Goal: Task Accomplishment & Management: Manage account settings

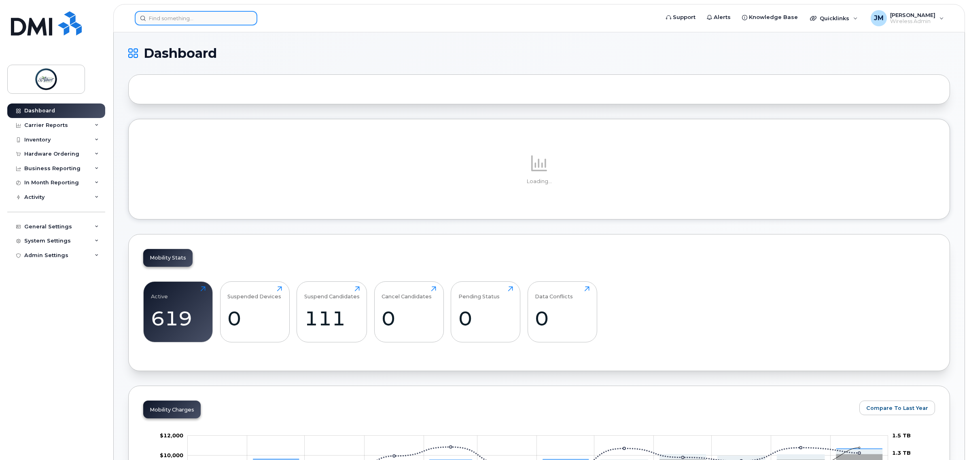
click at [179, 20] on input at bounding box center [196, 18] width 123 height 15
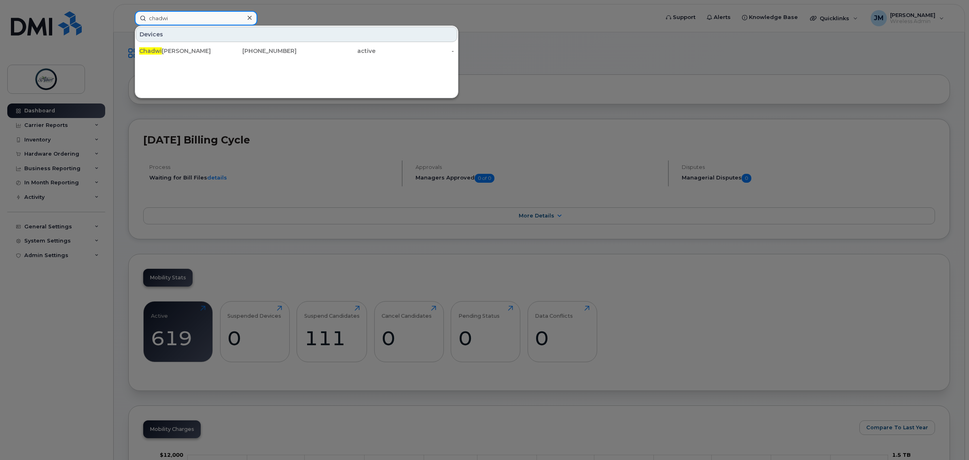
type input "chadwi"
click at [208, 54] on div "Chadwi ck Paddick" at bounding box center [178, 51] width 79 height 8
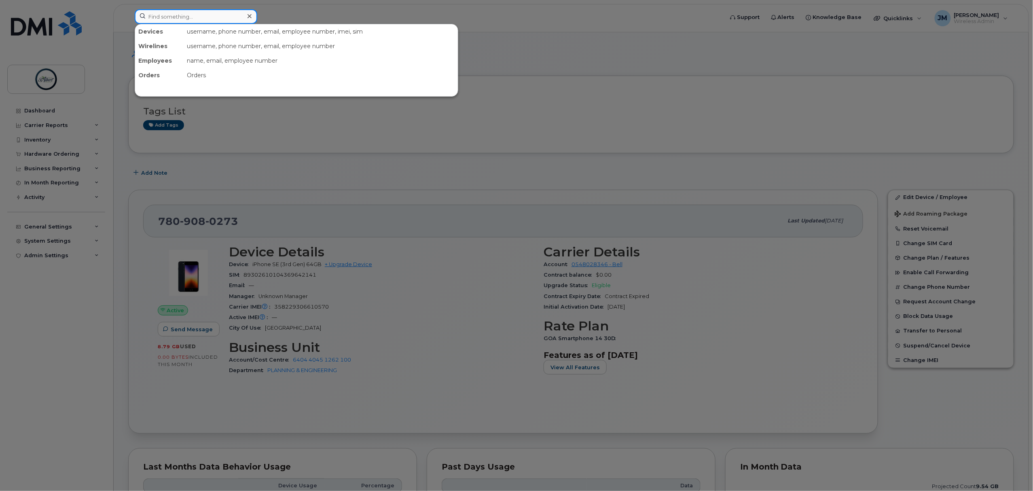
click at [198, 18] on input at bounding box center [196, 16] width 123 height 15
type input "f"
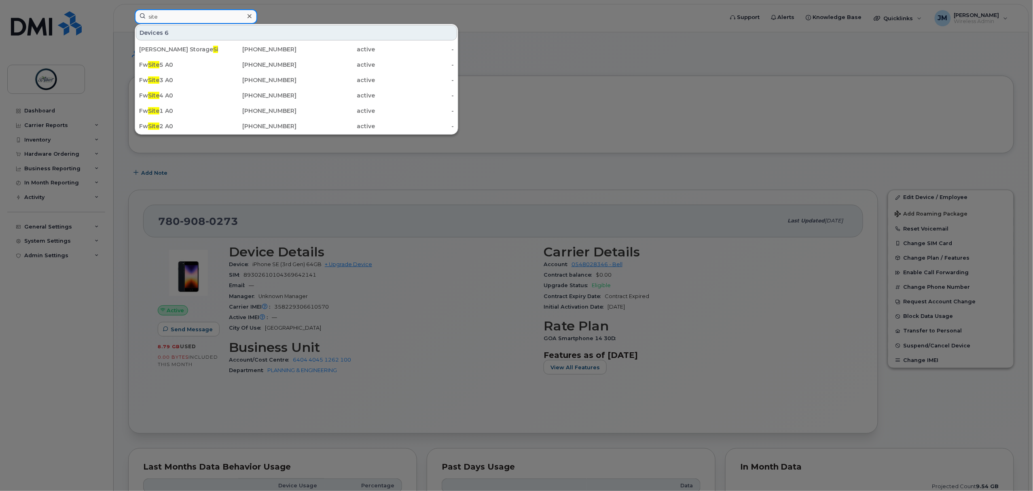
type input "site"
click at [181, 114] on div "Fw Site 1 A0" at bounding box center [178, 111] width 79 height 8
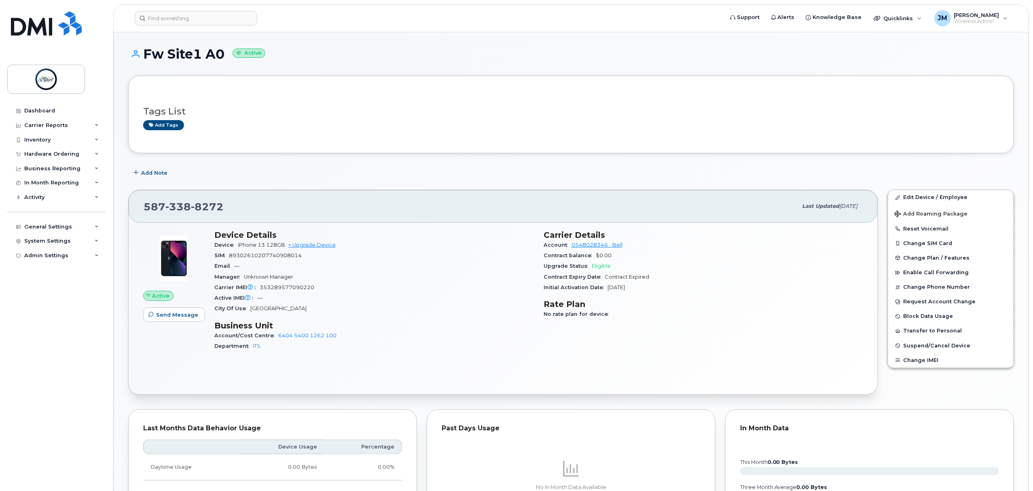
click at [927, 359] on button "Change IMEI" at bounding box center [950, 360] width 125 height 15
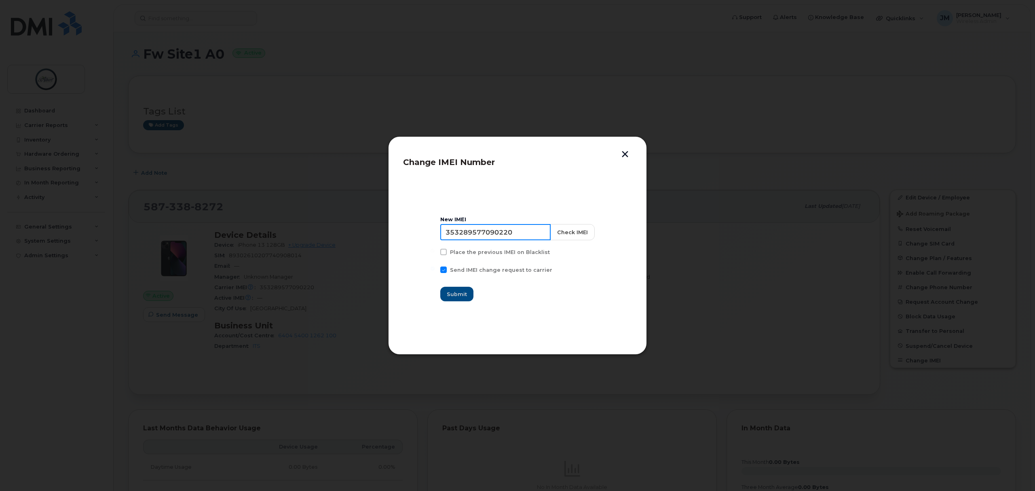
click at [528, 235] on input "353289577090220" at bounding box center [495, 232] width 110 height 16
click at [447, 268] on span at bounding box center [444, 270] width 6 height 6
click at [435, 268] on input "Send IMEI change request to carrier" at bounding box center [433, 269] width 4 height 4
click at [447, 268] on span at bounding box center [444, 270] width 6 height 6
click at [435, 268] on input "Send IMEI change request to carrier" at bounding box center [433, 269] width 4 height 4
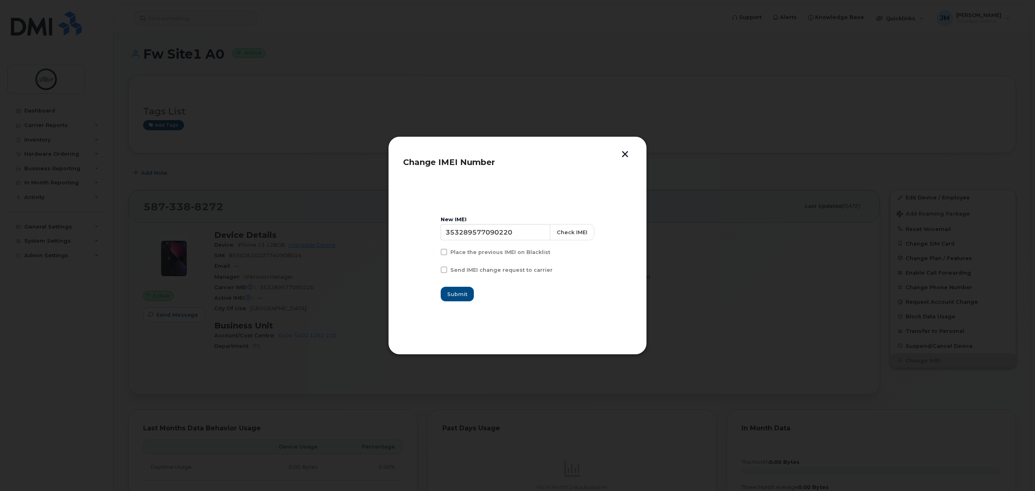
checkbox input "true"
click at [627, 152] on button "button" at bounding box center [625, 155] width 12 height 8
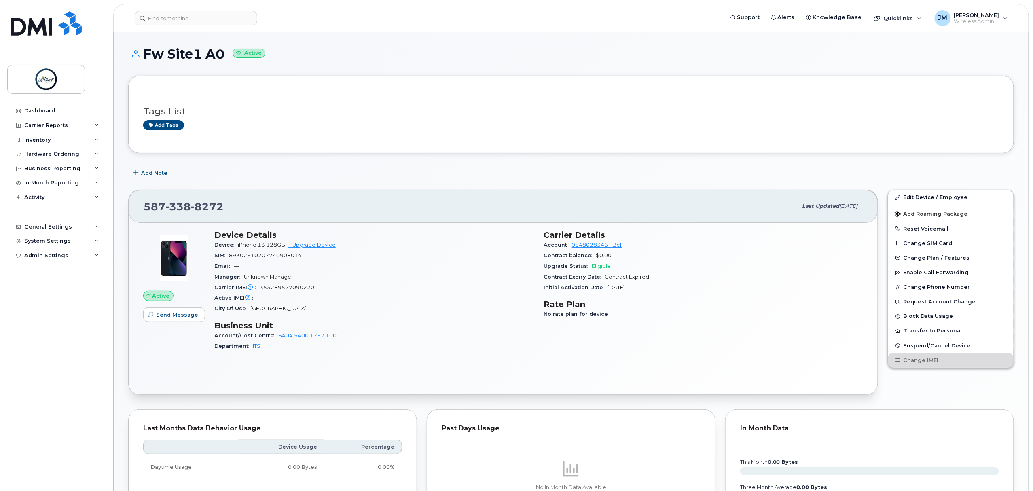
click at [924, 244] on button "Change SIM Card" at bounding box center [950, 243] width 125 height 15
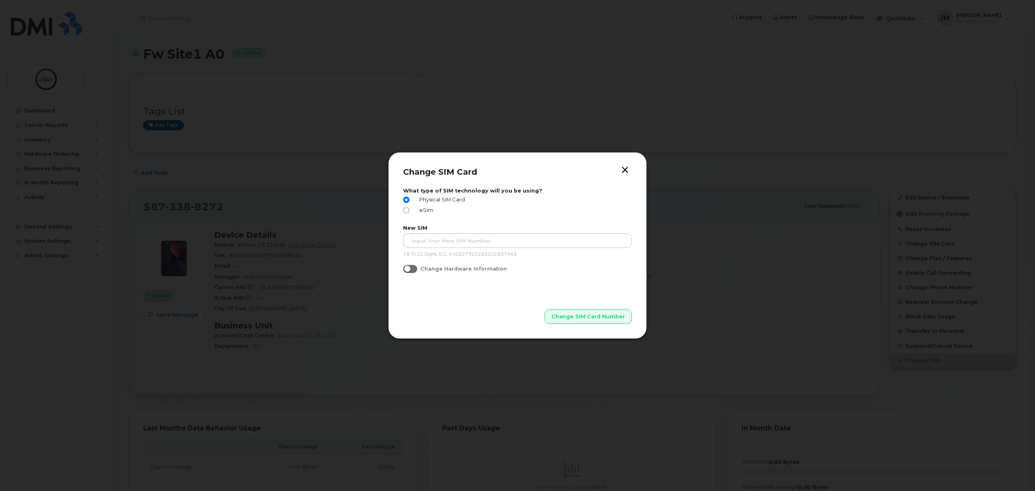
click at [403, 269] on input "Change Hardware Information" at bounding box center [406, 268] width 6 height 6
checkbox input "true"
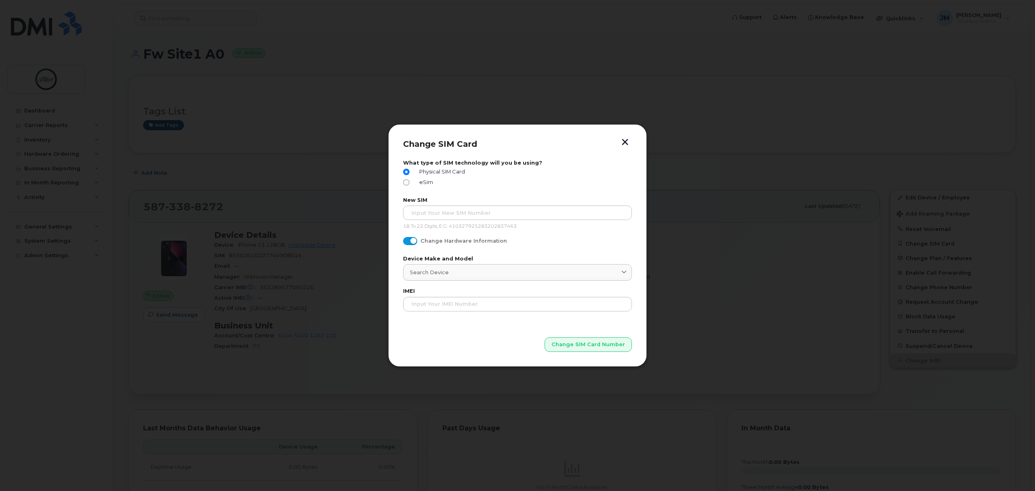
click at [434, 265] on link "Search Device" at bounding box center [517, 272] width 229 height 17
click at [454, 271] on div "Search Device" at bounding box center [517, 273] width 215 height 8
click at [570, 246] on div "Change Hardware Information" at bounding box center [517, 242] width 229 height 11
click at [499, 275] on div "Search Device" at bounding box center [517, 273] width 215 height 8
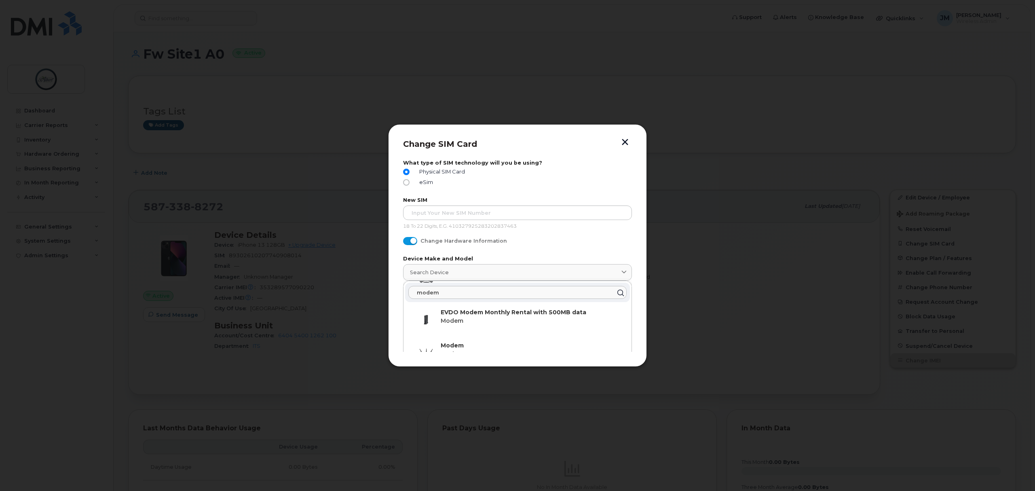
scroll to position [444, 0]
drag, startPoint x: 441, startPoint y: 296, endPoint x: 394, endPoint y: 288, distance: 47.6
click at [394, 288] on div "Change SIM Card What type of SIM technology will you be using? Physical SIM Car…" at bounding box center [517, 245] width 259 height 243
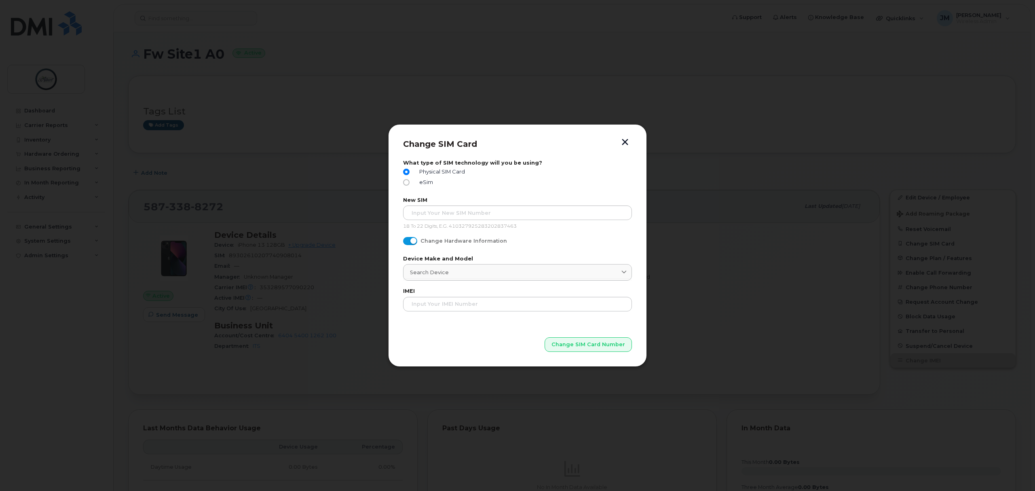
click at [447, 273] on span "Search Device" at bounding box center [429, 273] width 39 height 8
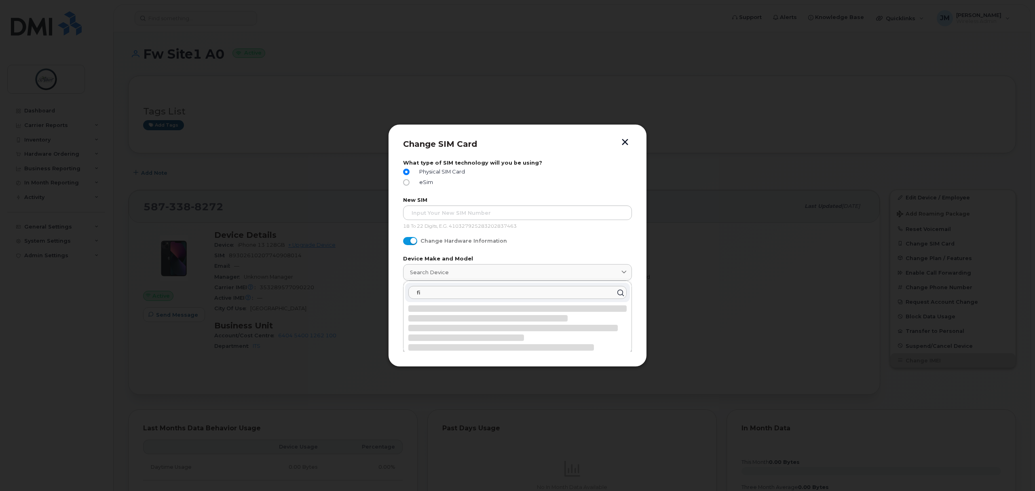
type input "f"
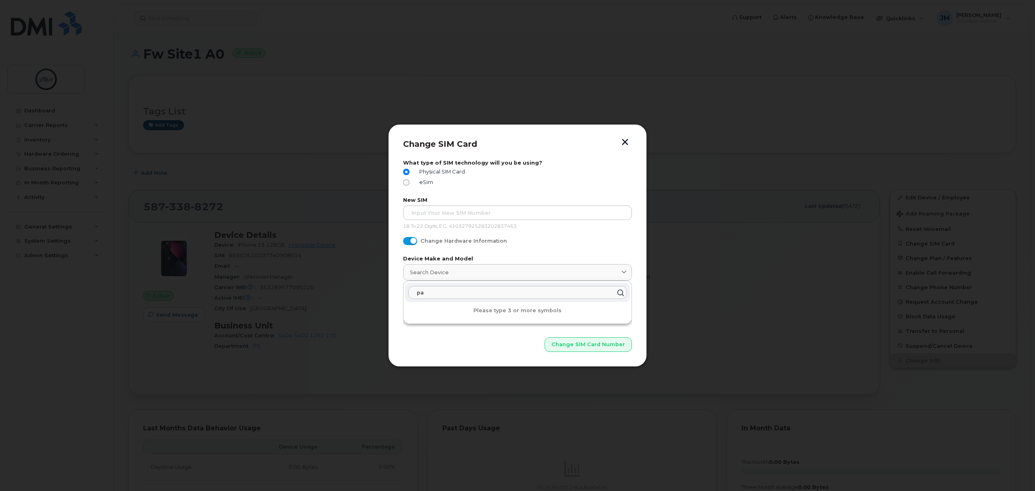
type input "p"
type input "modem"
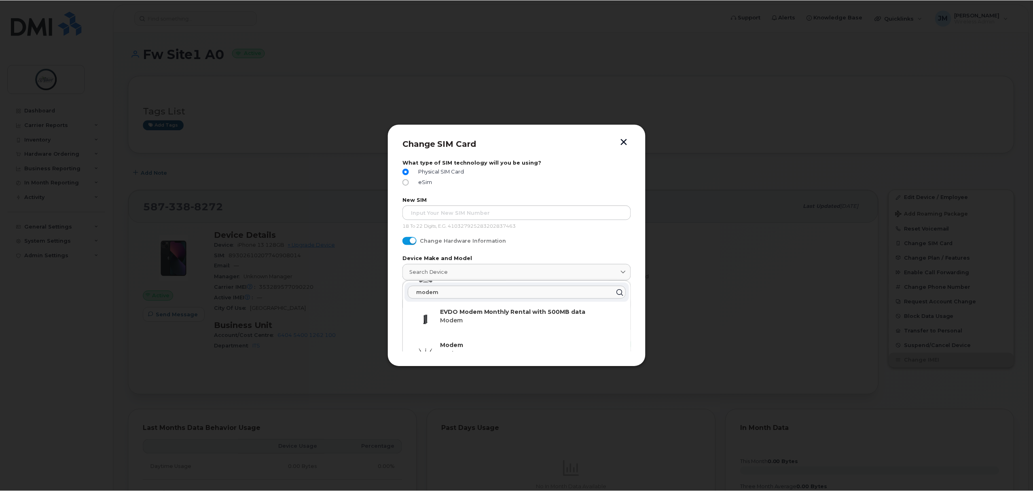
scroll to position [413, 0]
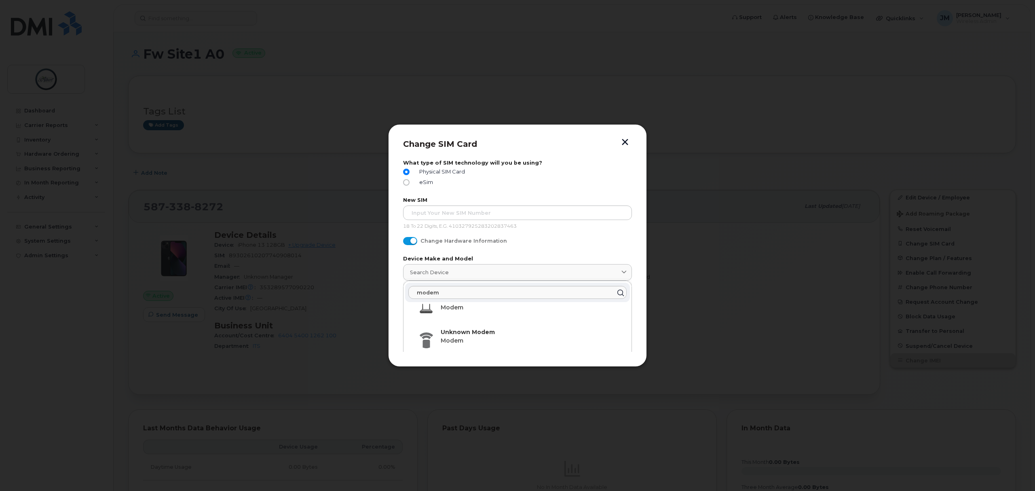
click at [488, 337] on div "Unknown Modem Modem" at bounding box center [532, 342] width 183 height 29
type input "1391"
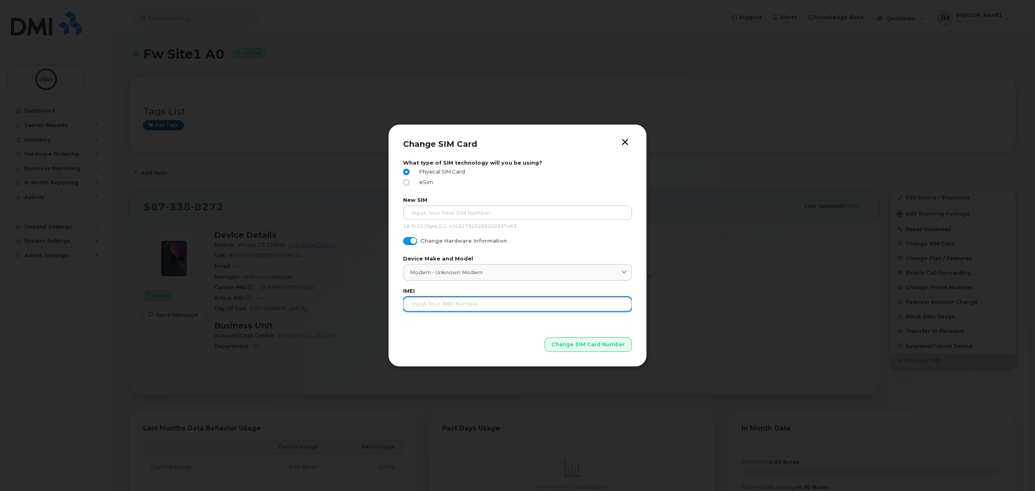
click at [465, 306] on input "text" at bounding box center [517, 304] width 229 height 15
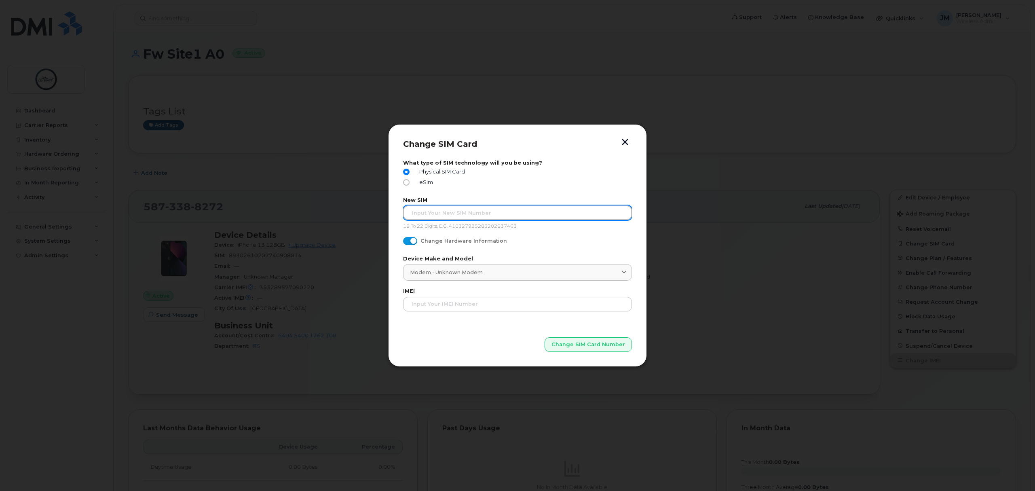
click at [466, 211] on input "text" at bounding box center [517, 212] width 229 height 15
type input "89302610207409838536"
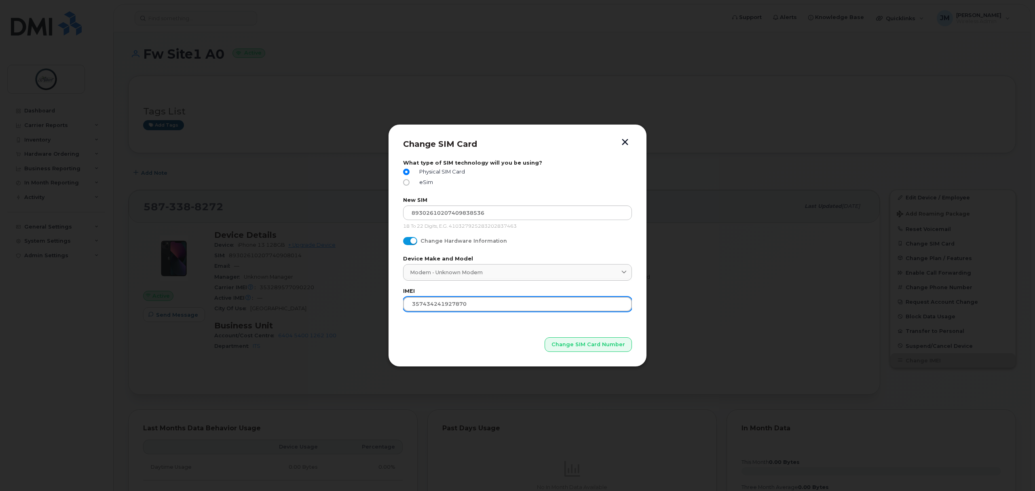
type input "357434241927870"
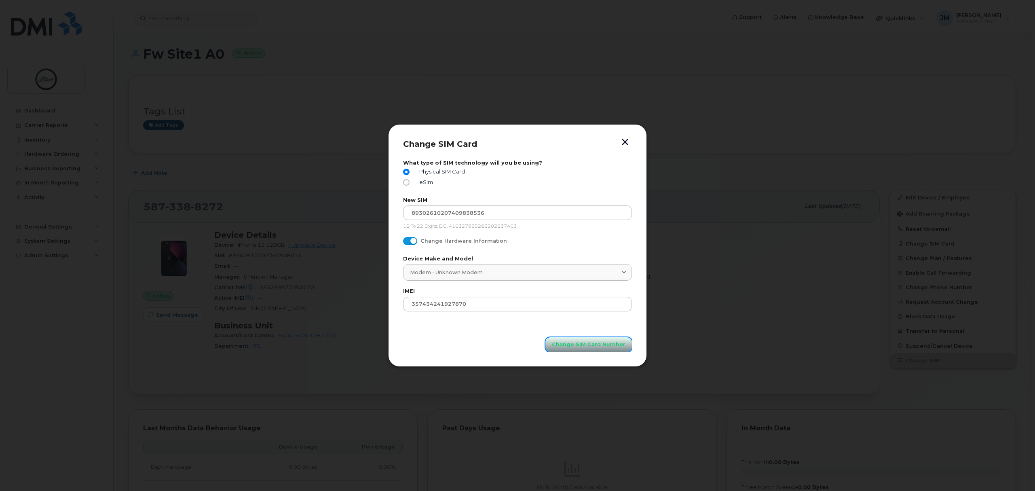
click at [575, 347] on span "Change SIM Card Number" at bounding box center [589, 345] width 74 height 8
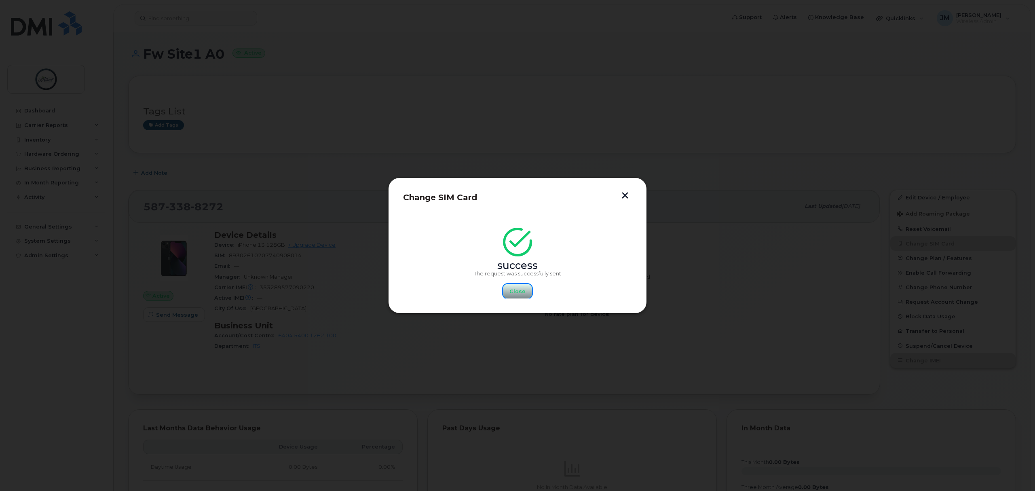
click at [520, 293] on span "Close" at bounding box center [518, 292] width 16 height 8
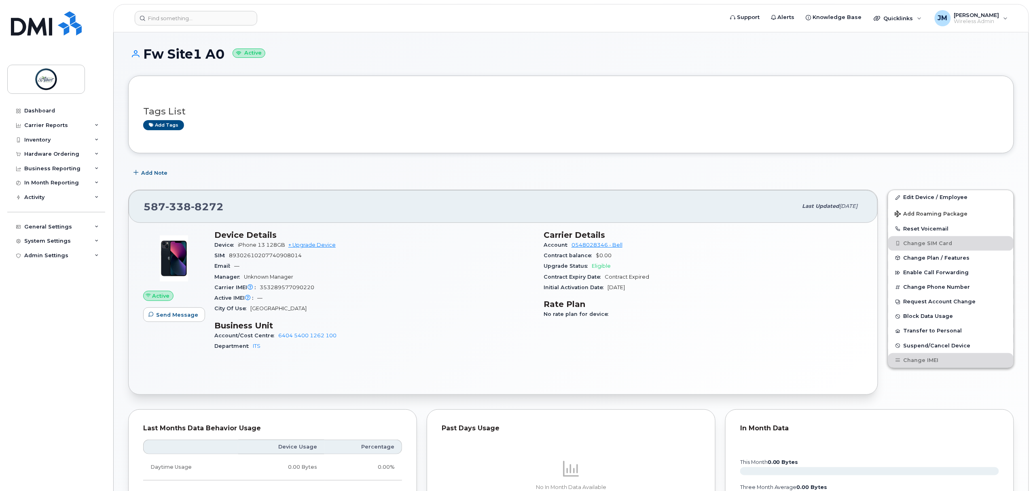
click at [698, 172] on div "Add Note" at bounding box center [571, 172] width 886 height 15
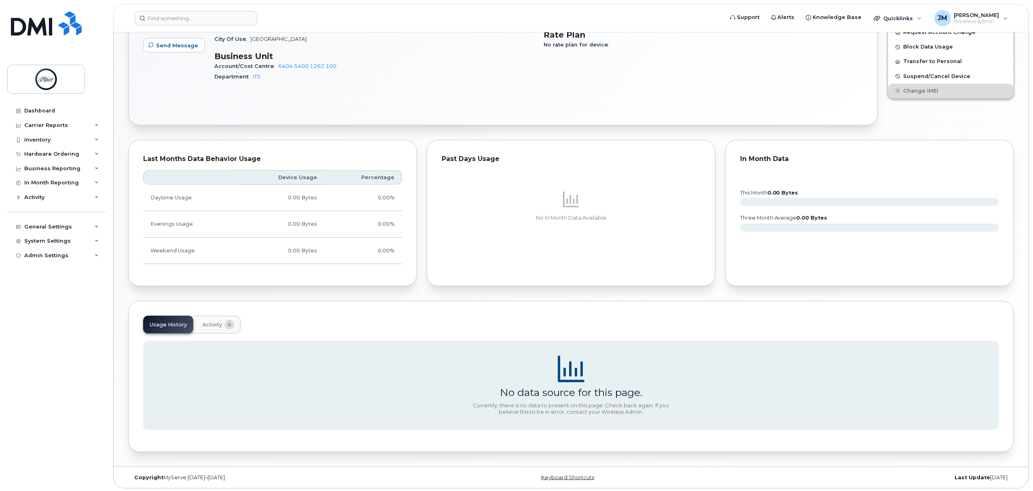
scroll to position [273, 0]
click at [203, 321] on span "Activity" at bounding box center [212, 323] width 20 height 6
click at [162, 320] on span "Usage History" at bounding box center [168, 323] width 37 height 6
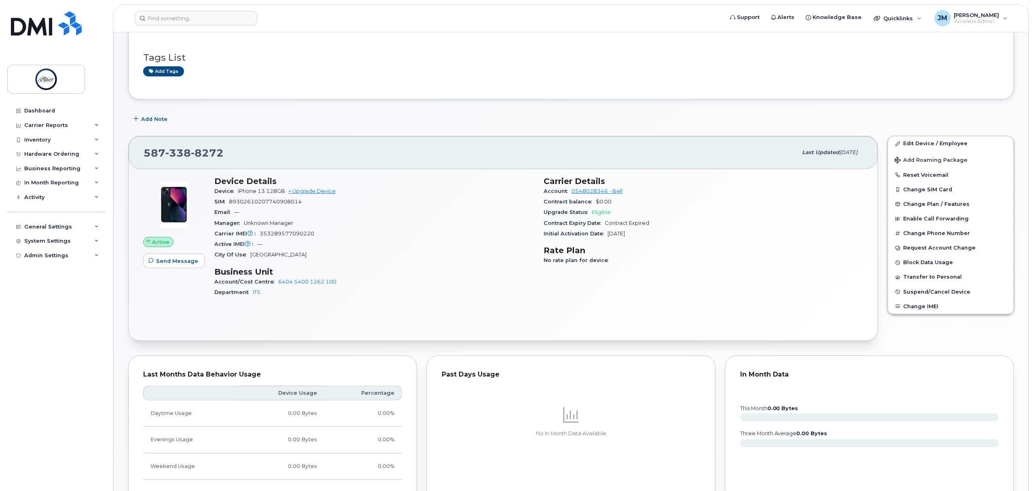
scroll to position [273, 0]
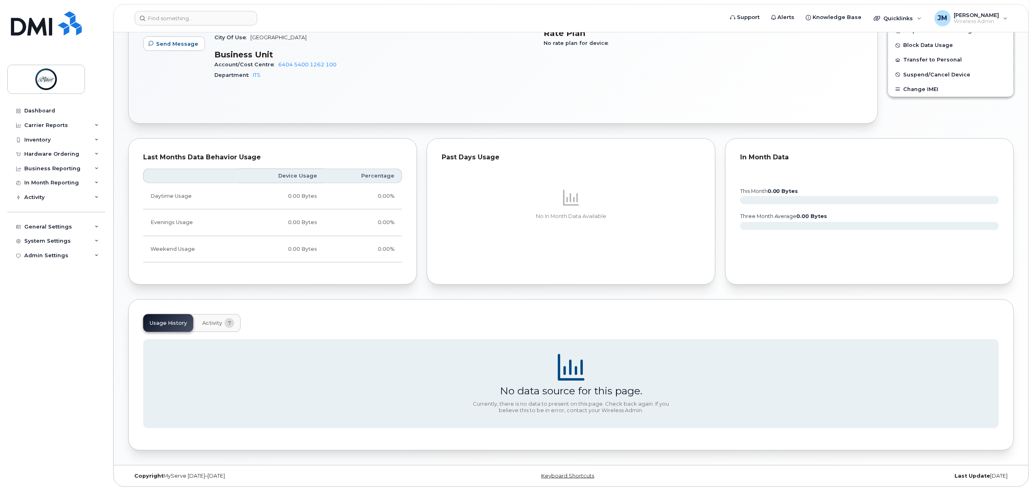
click at [210, 316] on button "Activity 7" at bounding box center [218, 323] width 45 height 18
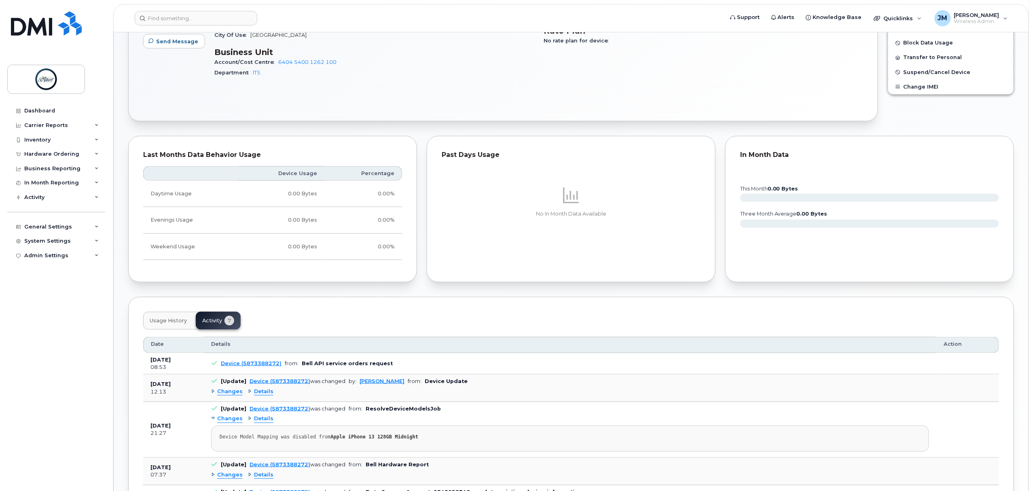
click at [212, 395] on div "Changes" at bounding box center [227, 392] width 32 height 8
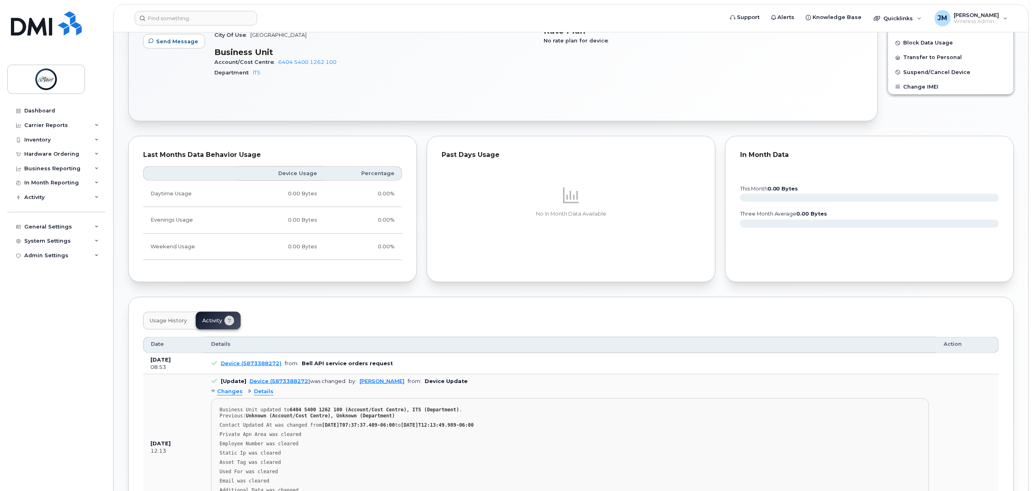
click at [212, 395] on div "Changes" at bounding box center [227, 392] width 32 height 8
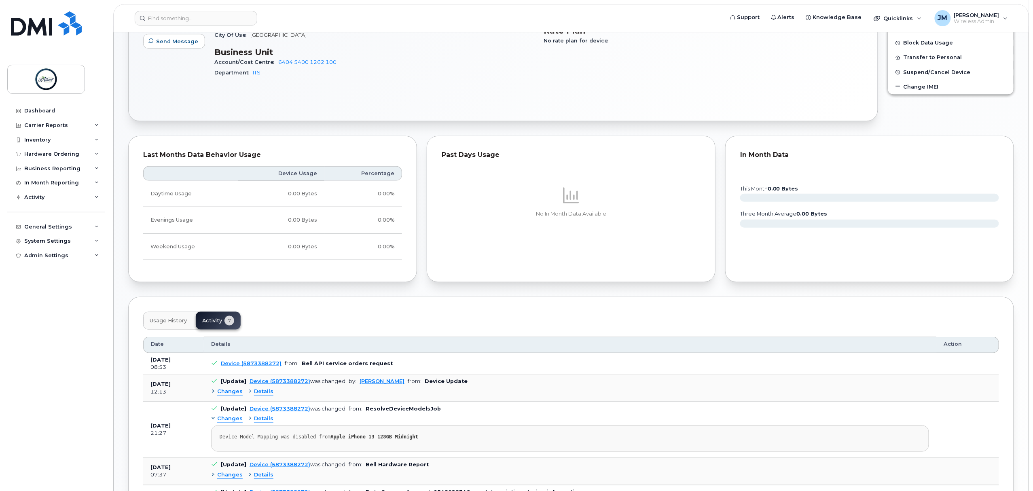
click at [334, 369] on td "Device (5873388272) from: Bell API service orders request" at bounding box center [570, 364] width 732 height 22
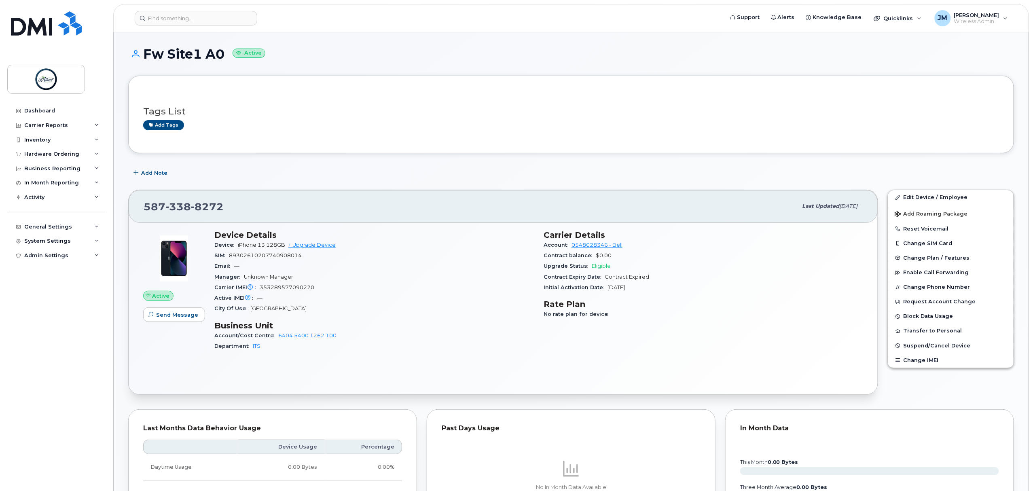
scroll to position [324, 0]
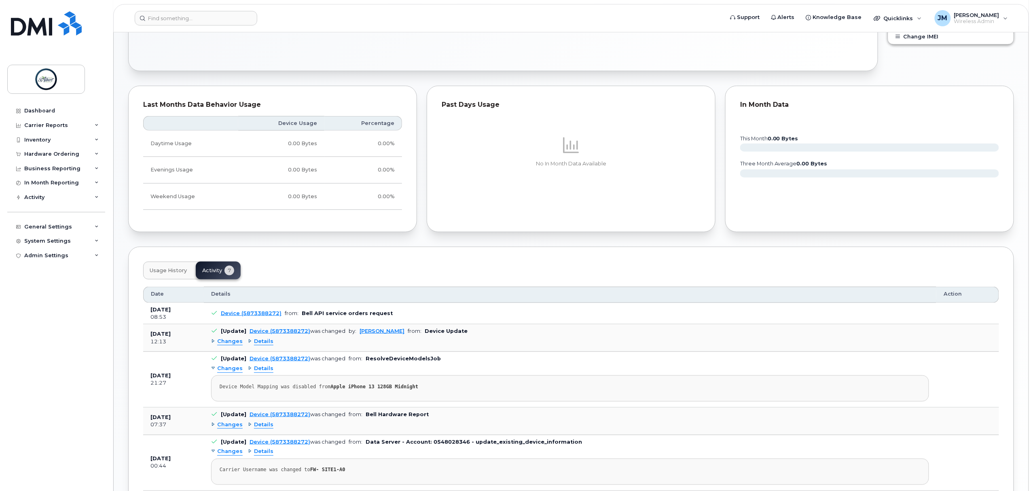
click at [340, 316] on b "Bell API service orders request" at bounding box center [347, 313] width 91 height 6
drag, startPoint x: 392, startPoint y: 316, endPoint x: 298, endPoint y: 313, distance: 93.9
click at [298, 313] on td "Device (5873388272) from: Bell API service orders request" at bounding box center [570, 314] width 732 height 22
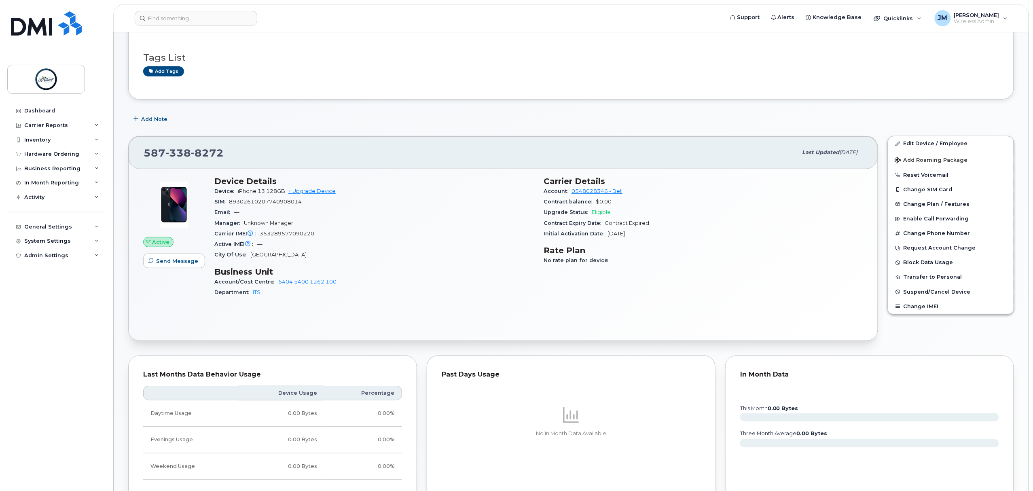
scroll to position [0, 0]
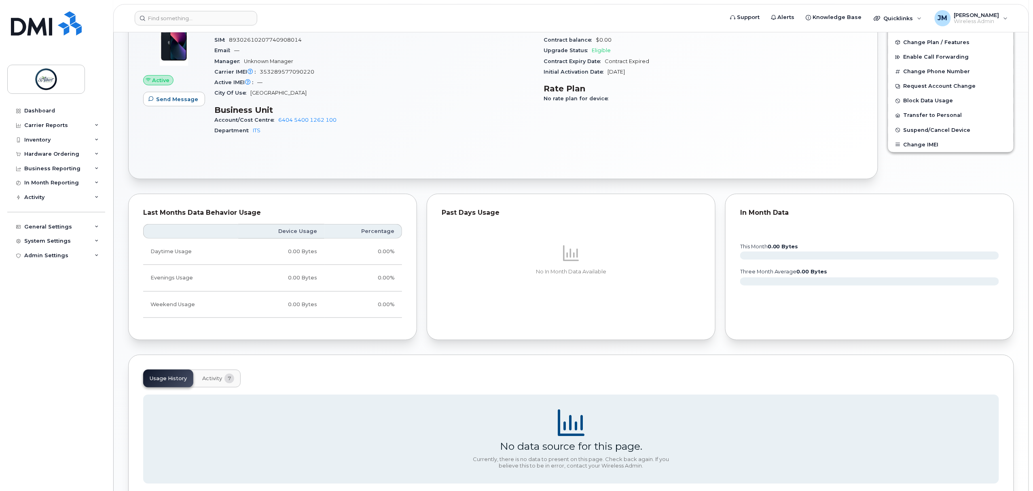
scroll to position [273, 0]
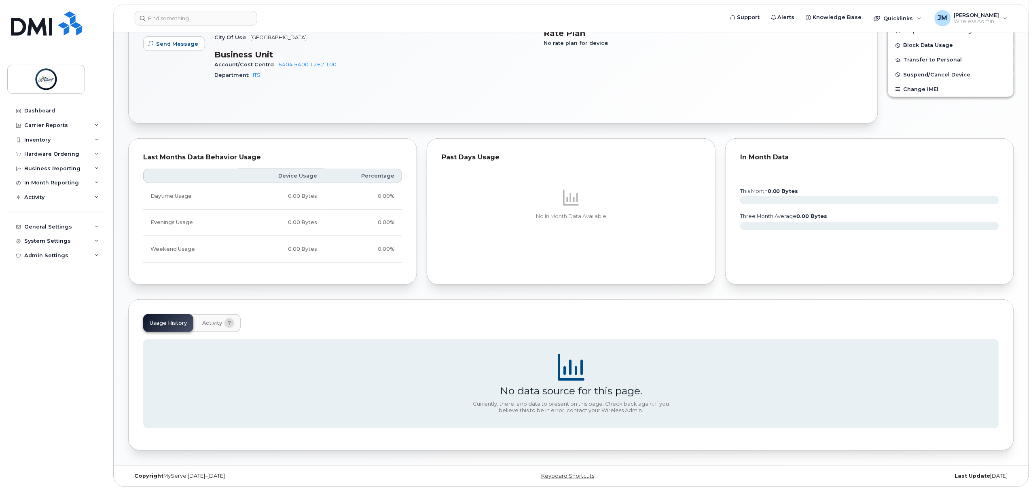
click at [221, 315] on button "Activity 7" at bounding box center [218, 323] width 45 height 18
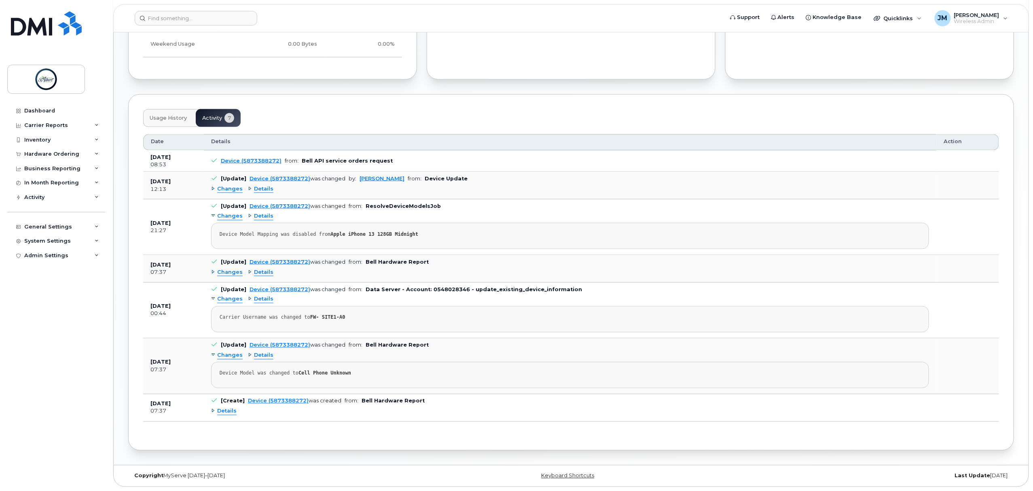
scroll to position [427, 0]
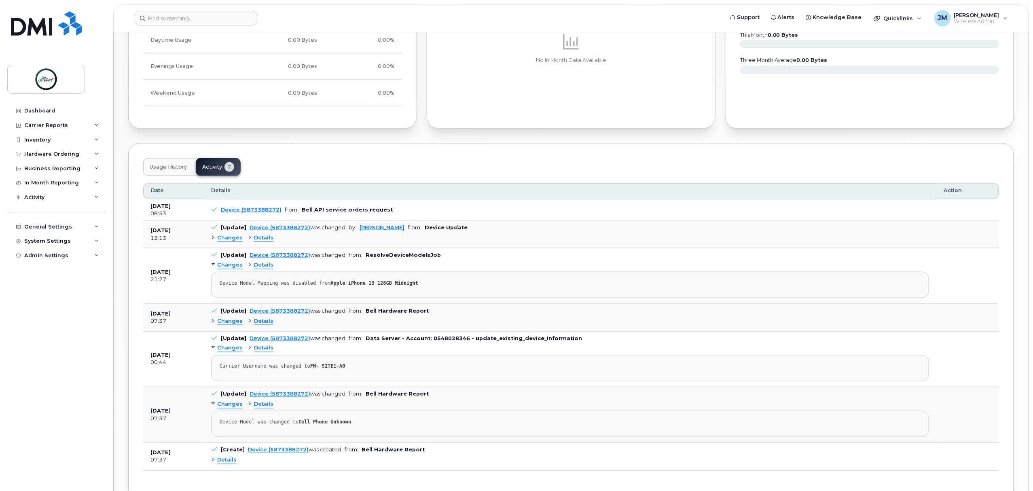
click at [172, 169] on span "Usage History" at bounding box center [168, 167] width 37 height 6
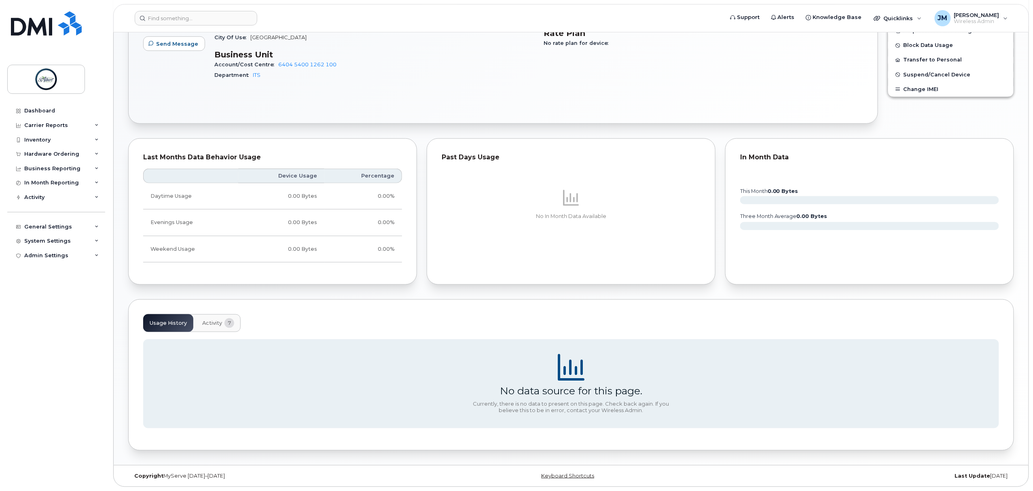
scroll to position [273, 0]
click at [225, 327] on button "Activity 7" at bounding box center [218, 323] width 45 height 18
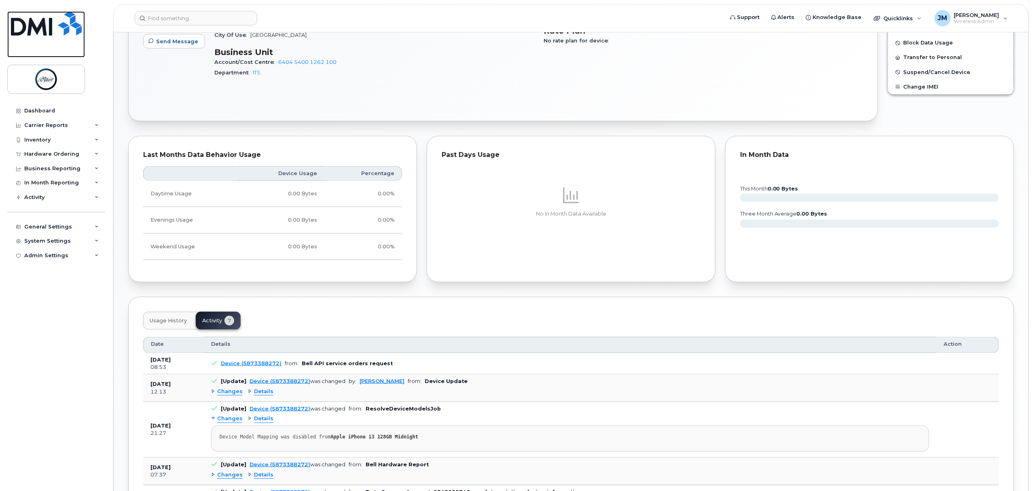
click at [70, 38] on link at bounding box center [46, 34] width 78 height 46
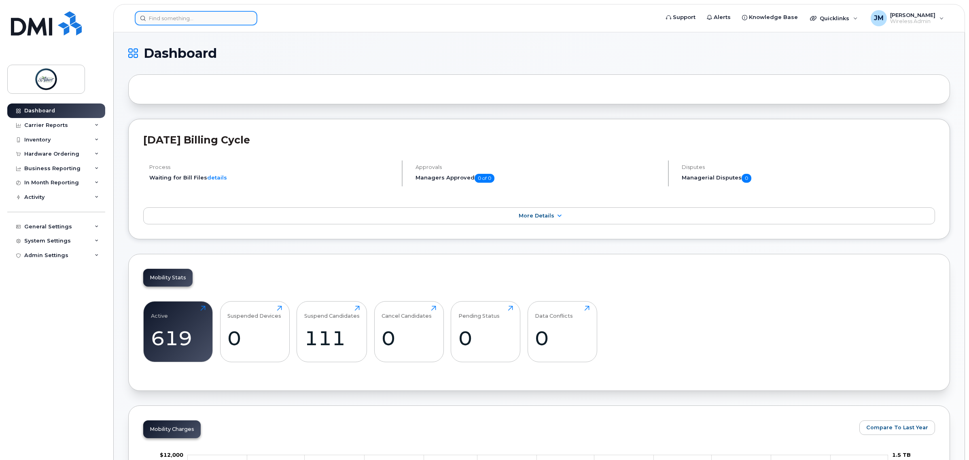
click at [204, 14] on input at bounding box center [196, 18] width 123 height 15
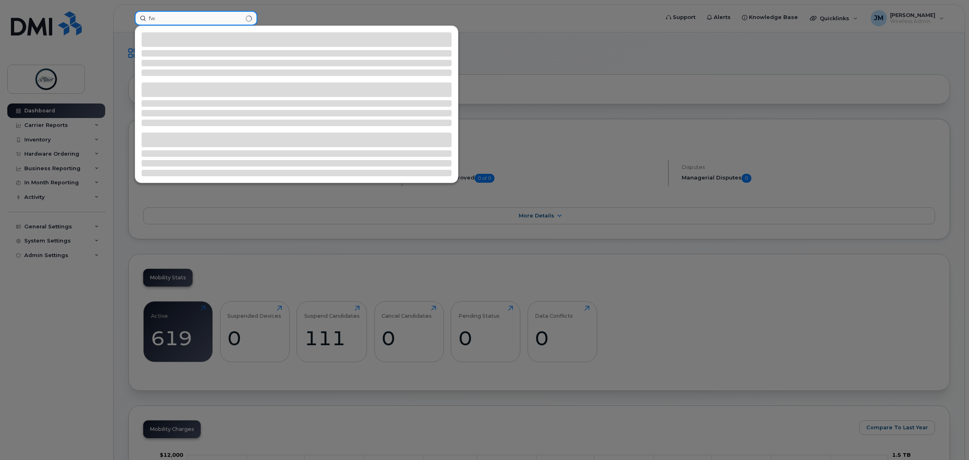
type input "f"
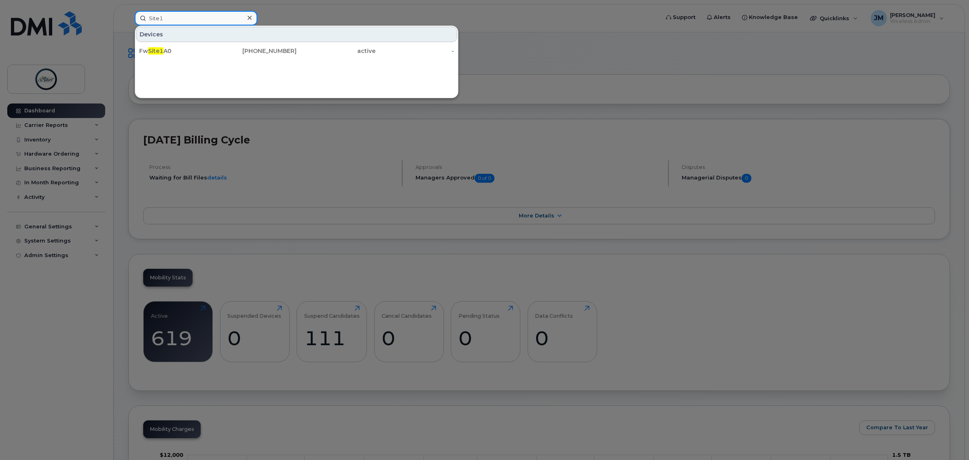
type input "Site1"
click at [225, 61] on div "Devices Fw Site1 A0 587-338-8272 active -" at bounding box center [297, 61] width 324 height 73
click at [218, 51] on div "587-338-8272" at bounding box center [257, 51] width 79 height 8
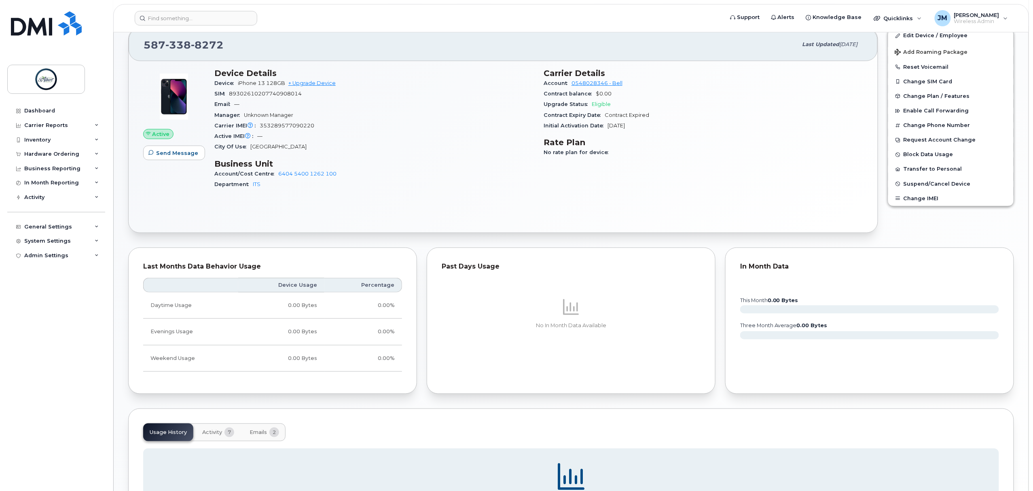
scroll to position [269, 0]
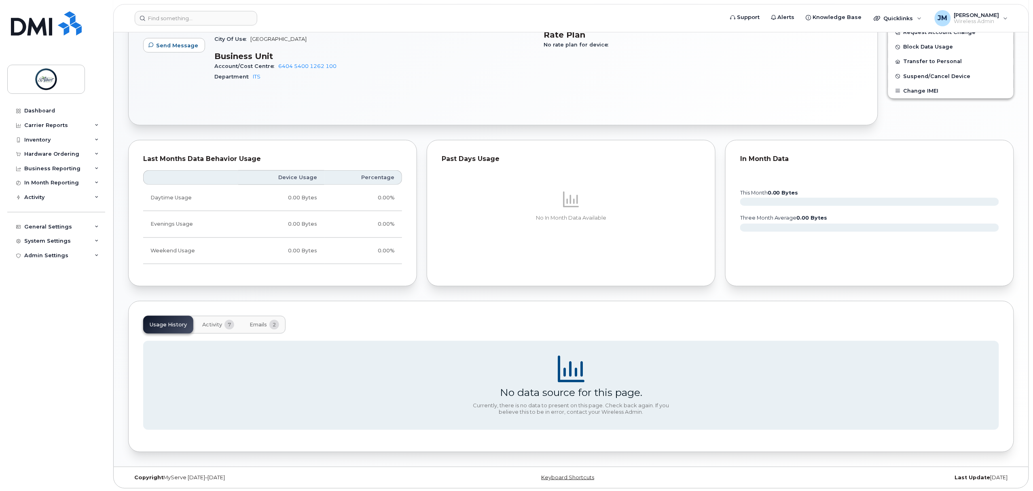
click at [250, 326] on span "Emails" at bounding box center [258, 325] width 17 height 6
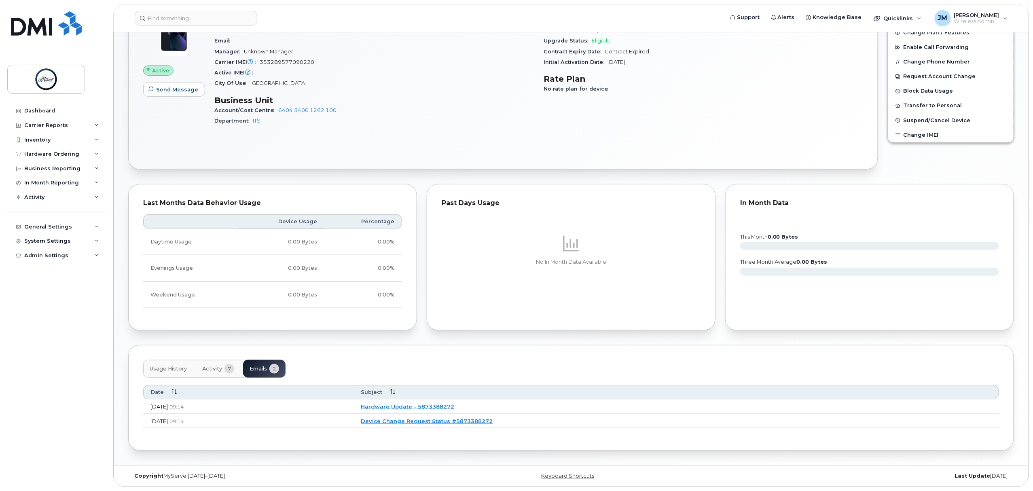
scroll to position [229, 0]
click at [202, 373] on button "Activity 7" at bounding box center [218, 369] width 45 height 18
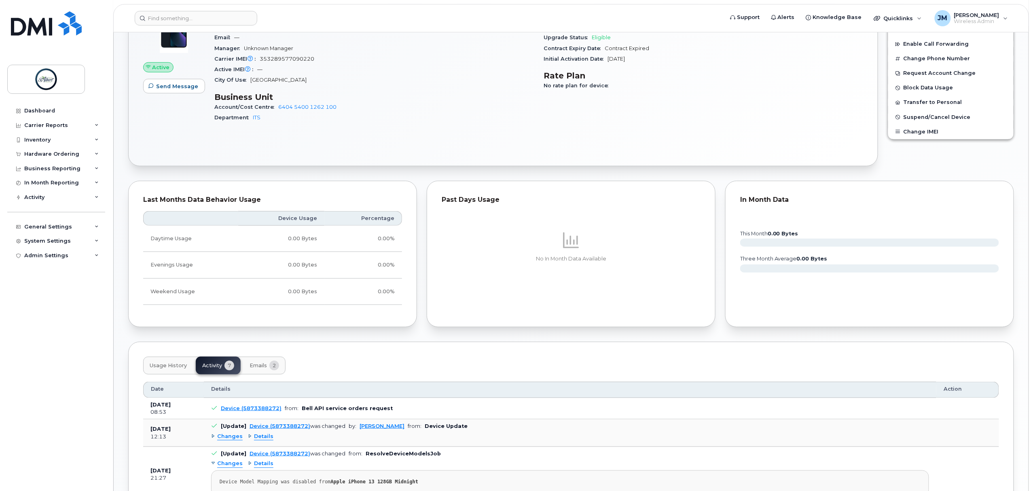
click at [258, 375] on button "Emails 2" at bounding box center [264, 366] width 42 height 18
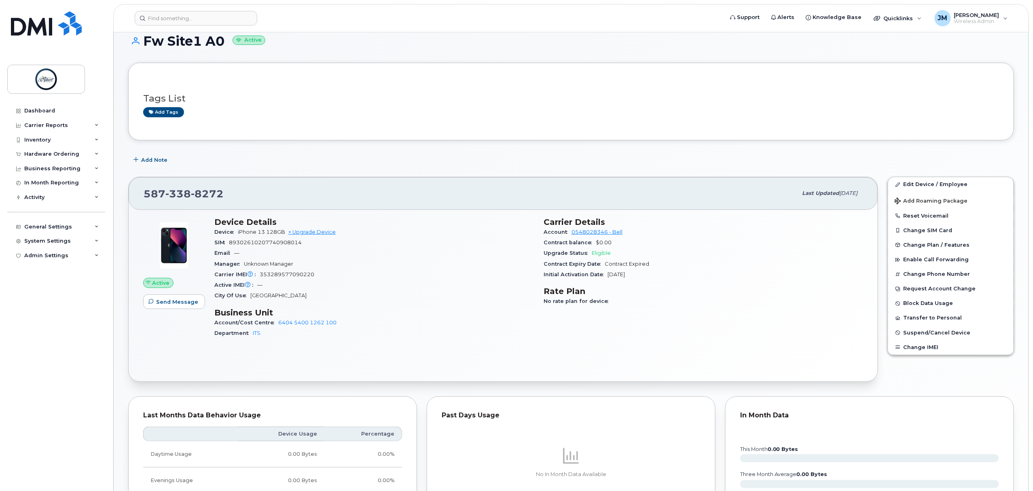
scroll to position [0, 0]
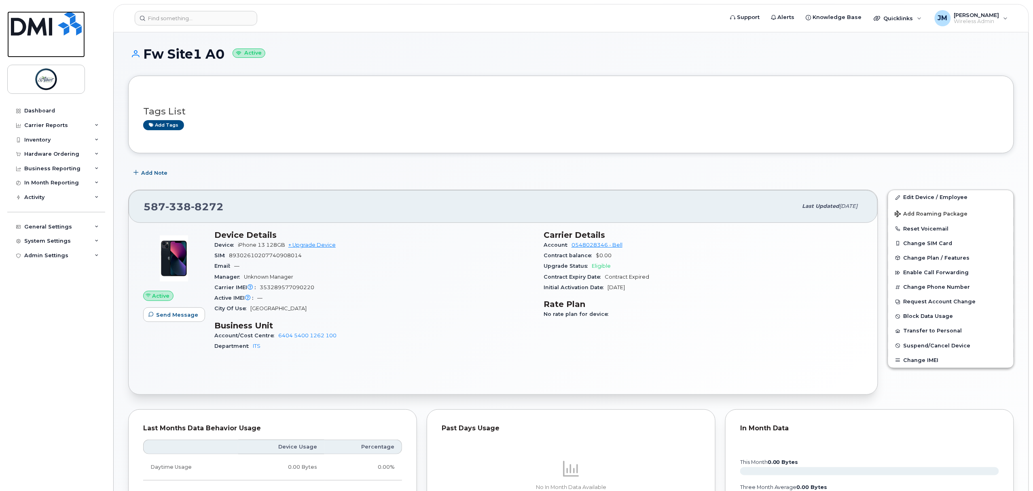
click at [54, 14] on img at bounding box center [46, 23] width 71 height 24
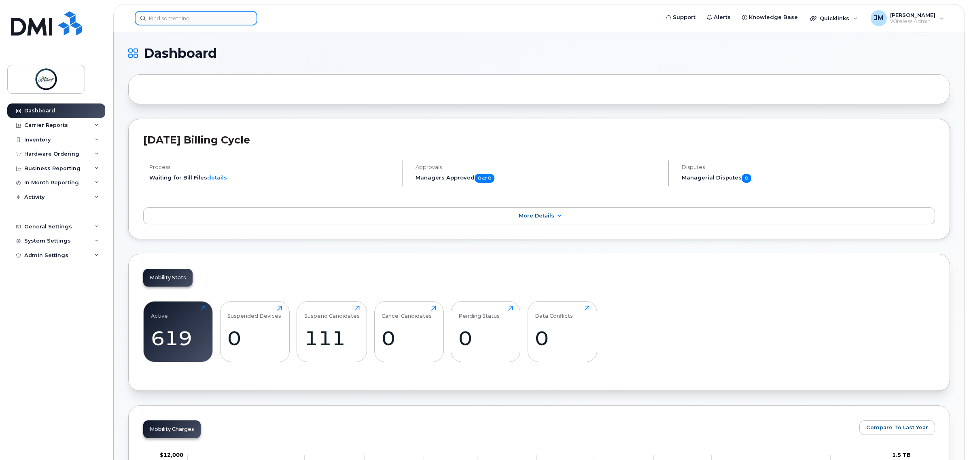
click at [184, 21] on input at bounding box center [196, 18] width 123 height 15
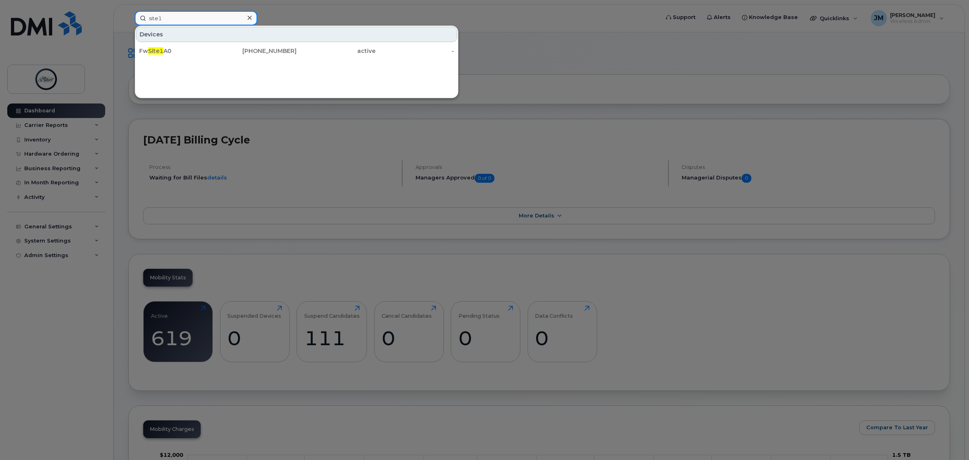
type input "site1"
click at [195, 49] on div "Fw Site1 A0" at bounding box center [178, 51] width 79 height 8
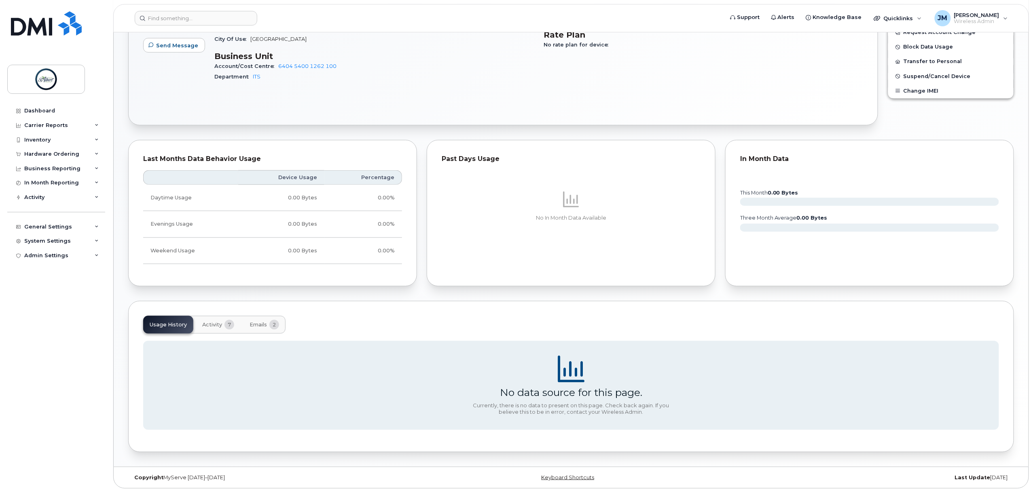
scroll to position [273, 0]
click at [250, 324] on span "Emails" at bounding box center [258, 323] width 17 height 6
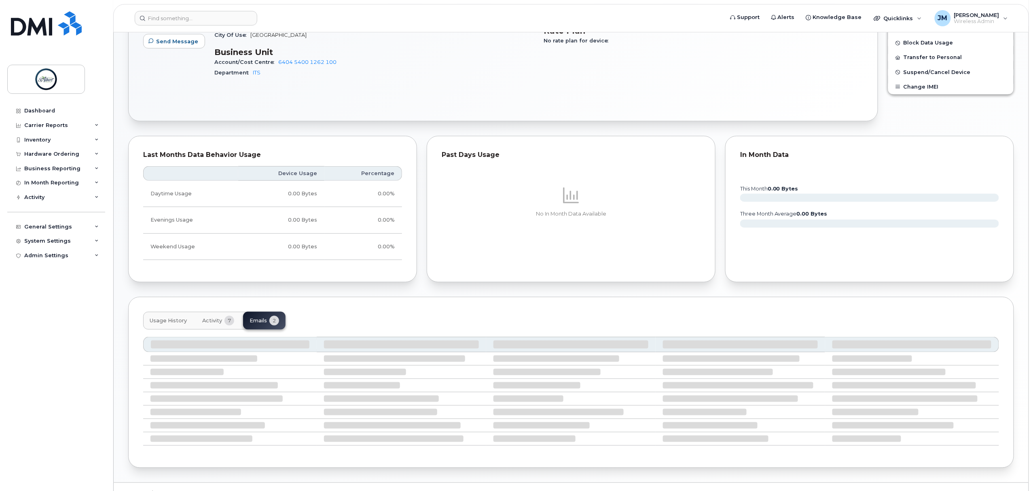
click at [250, 324] on div "Usage History Activity 7 Emails 2" at bounding box center [214, 321] width 142 height 18
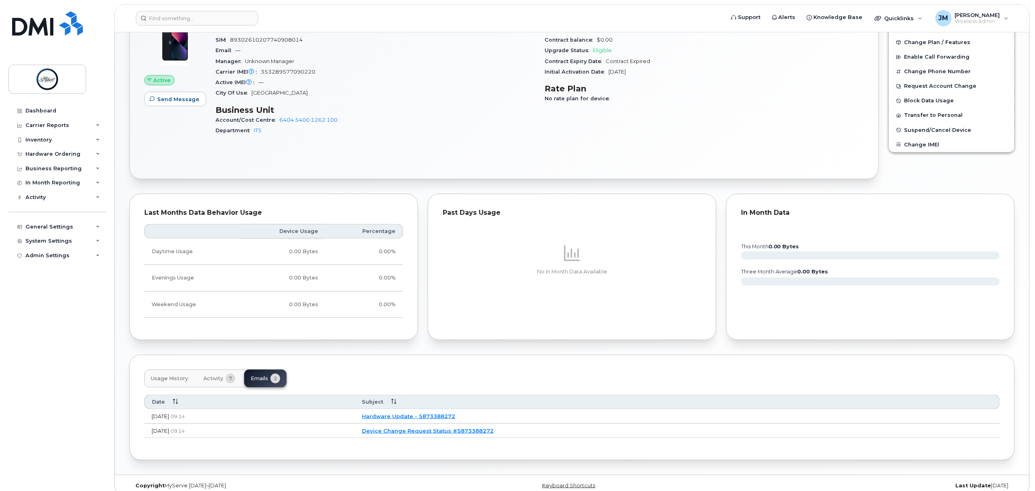
scroll to position [229, 0]
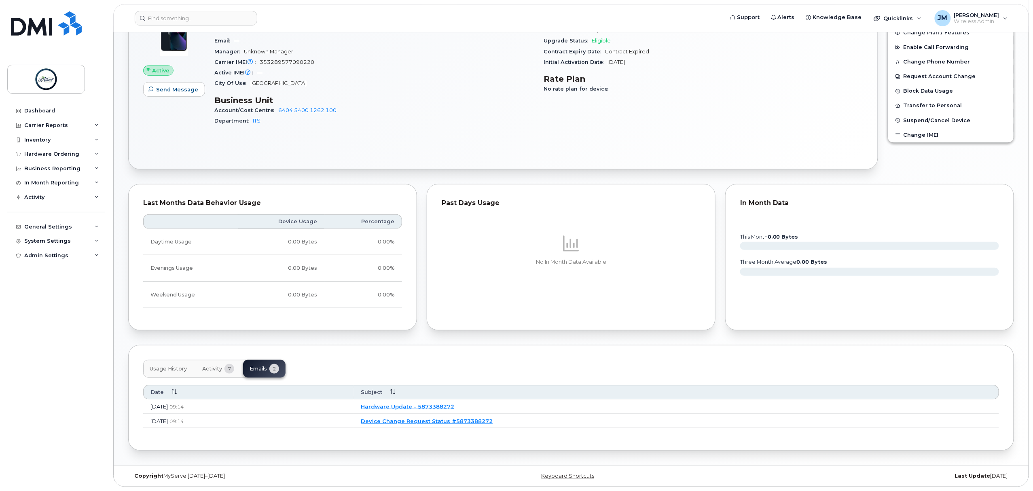
click at [493, 421] on link "Device Change Request Status #5873388272" at bounding box center [427, 421] width 132 height 6
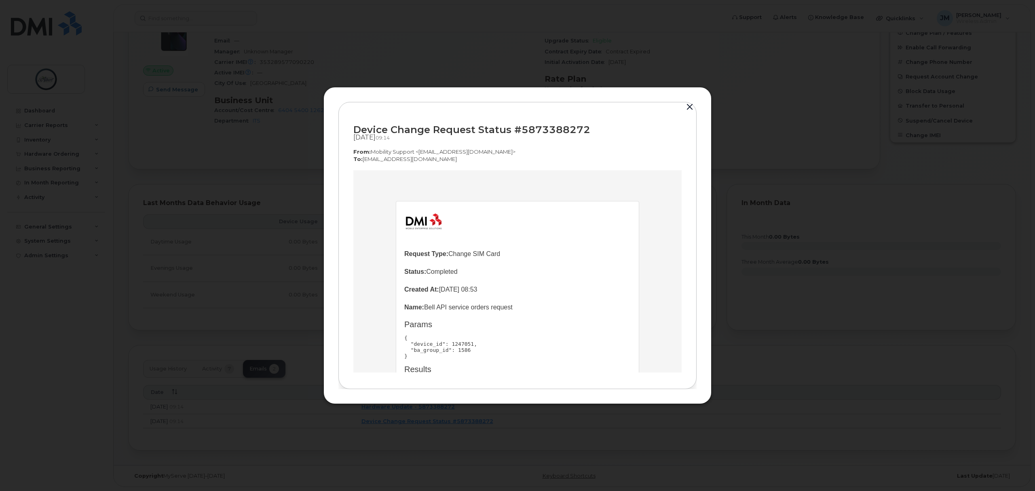
scroll to position [92, 0]
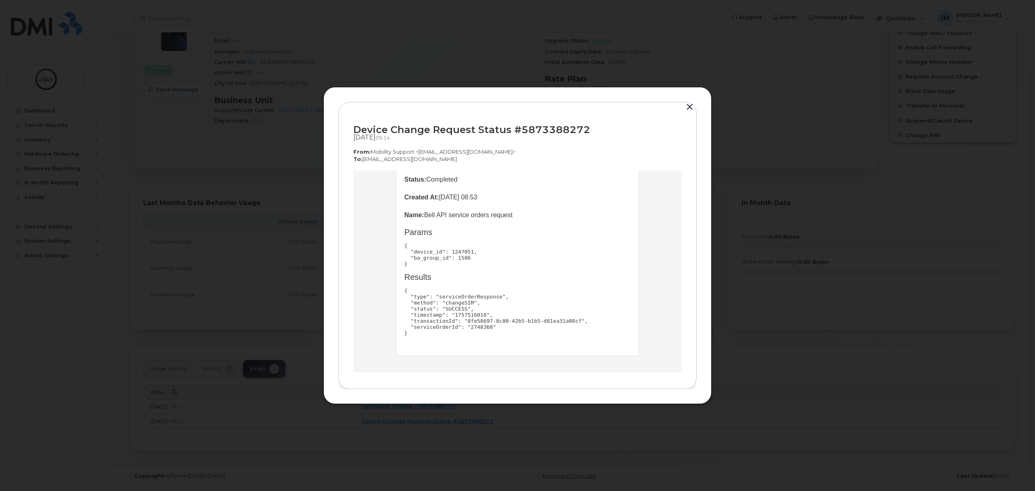
drag, startPoint x: 690, startPoint y: 104, endPoint x: 688, endPoint y: 109, distance: 5.1
click at [688, 109] on button "button" at bounding box center [690, 107] width 12 height 11
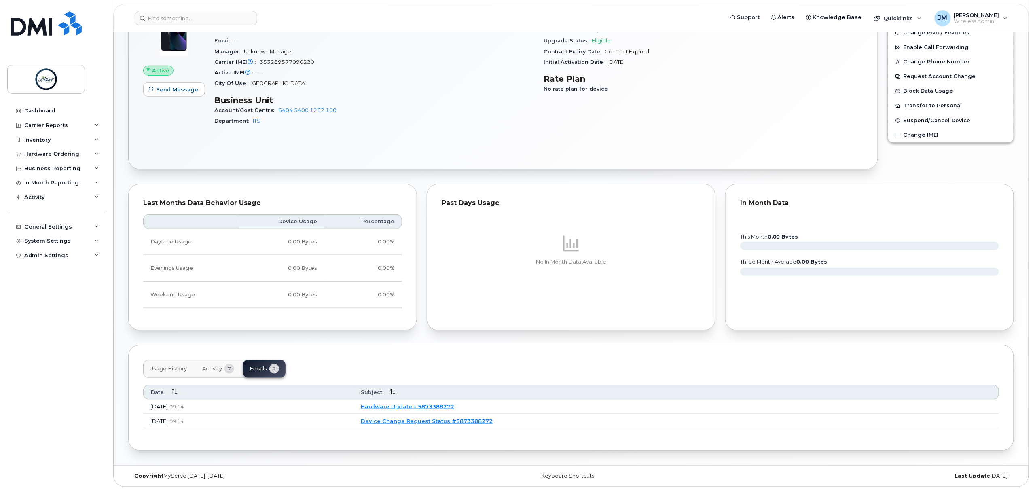
click at [480, 409] on td "Hardware Update - 5873388272" at bounding box center [676, 407] width 646 height 15
click at [454, 406] on link "Hardware Update - 5873388272" at bounding box center [407, 406] width 93 height 6
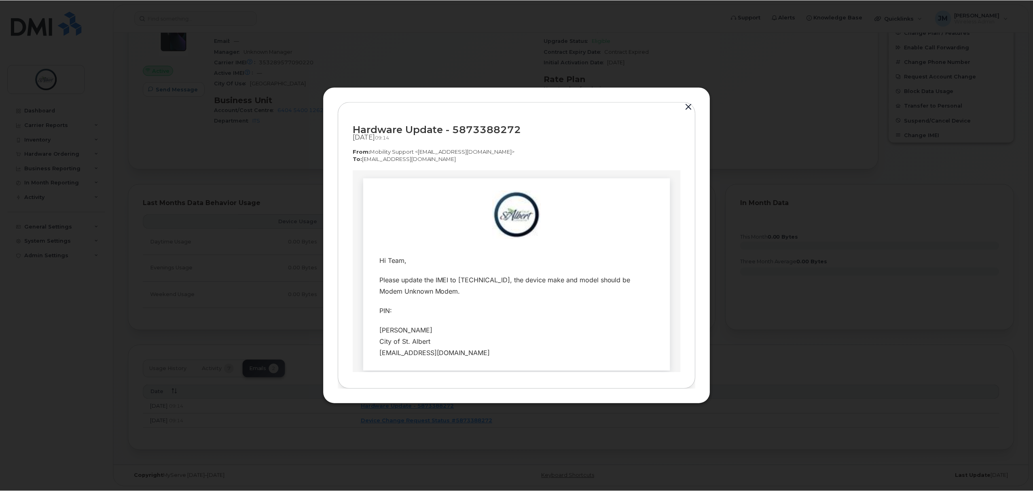
scroll to position [54, 0]
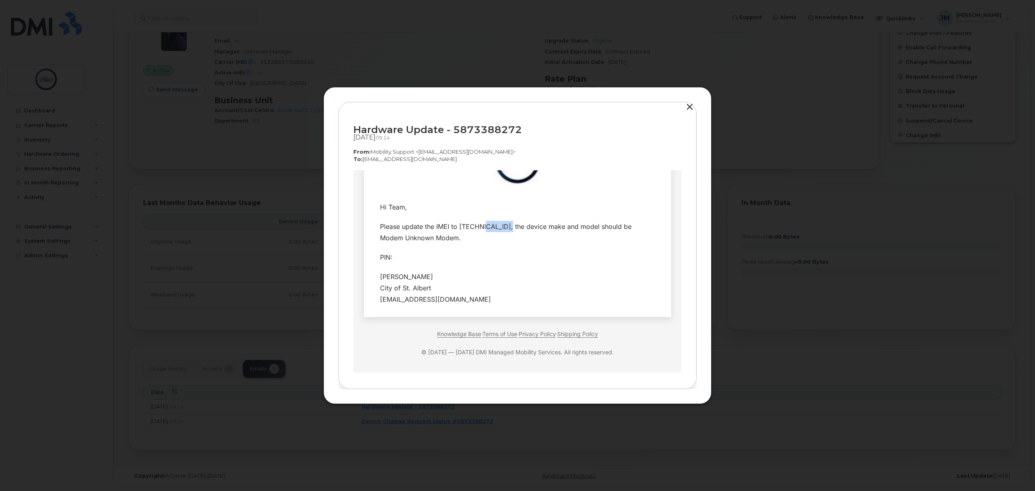
drag, startPoint x: 510, startPoint y: 228, endPoint x: 478, endPoint y: 229, distance: 32.0
click at [478, 229] on div "Please update the IMEI to [TECHNICAL_ID], the device make and model should be M…" at bounding box center [517, 231] width 275 height 23
click at [498, 231] on div "Please update the IMEI to [TECHNICAL_ID], the device make and model should be M…" at bounding box center [517, 231] width 275 height 23
drag, startPoint x: 510, startPoint y: 230, endPoint x: 498, endPoint y: 226, distance: 12.3
click at [498, 226] on div "Please update the IMEI to [TECHNICAL_ID], the device make and model should be M…" at bounding box center [517, 231] width 275 height 23
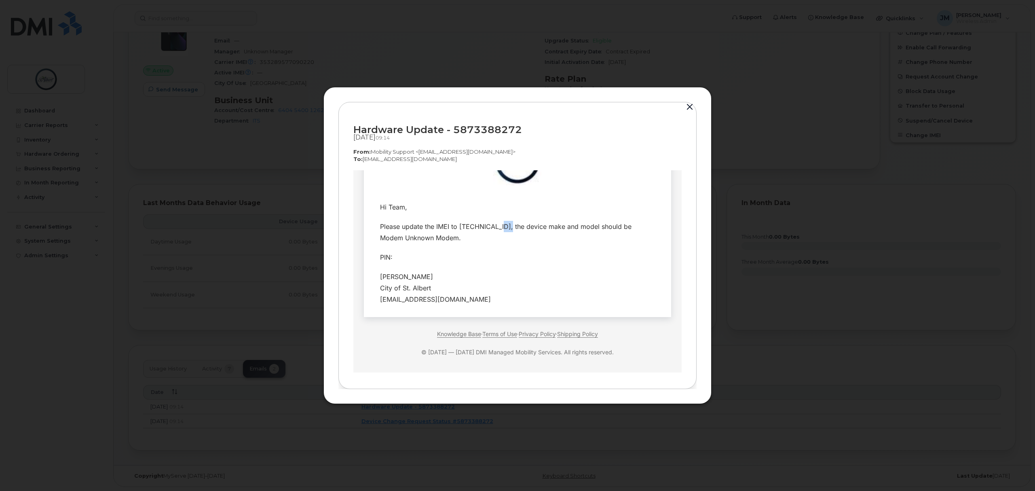
click at [504, 232] on div "Please update the IMEI to [TECHNICAL_ID], the device make and model should be M…" at bounding box center [517, 231] width 275 height 23
click at [507, 226] on div "Please update the IMEI to [TECHNICAL_ID], the device make and model should be M…" at bounding box center [517, 231] width 275 height 23
drag, startPoint x: 510, startPoint y: 224, endPoint x: 485, endPoint y: 221, distance: 25.6
click at [485, 221] on div "Please update the IMEI to [TECHNICAL_ID], the device make and model should be M…" at bounding box center [517, 231] width 275 height 23
click at [493, 228] on div "Please update the IMEI to [TECHNICAL_ID], the device make and model should be M…" at bounding box center [517, 231] width 275 height 23
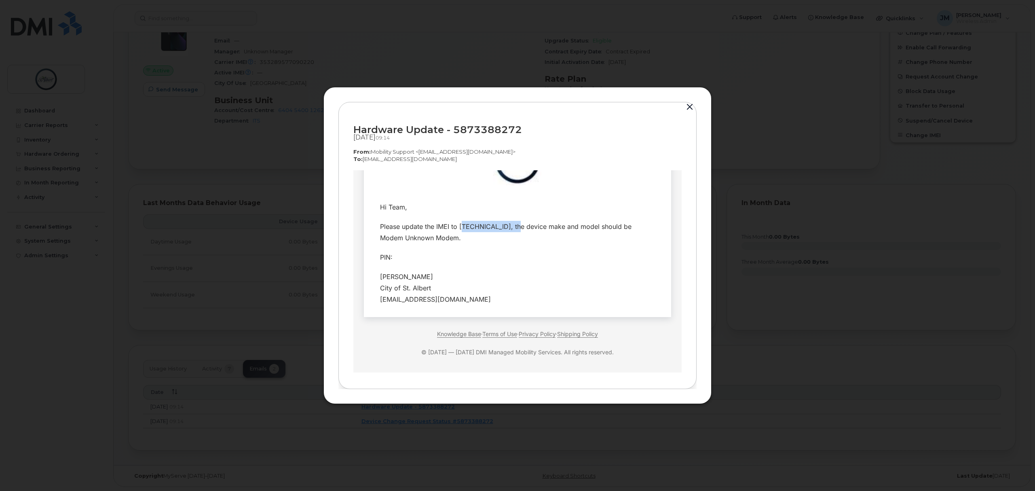
drag, startPoint x: 515, startPoint y: 224, endPoint x: 456, endPoint y: 218, distance: 59.4
click at [456, 218] on td "Please update the IMEI to [TECHNICAL_ID], the device make and model should be M…" at bounding box center [517, 231] width 295 height 31
copy div "357434241927870,"
click at [691, 104] on button "button" at bounding box center [690, 107] width 12 height 11
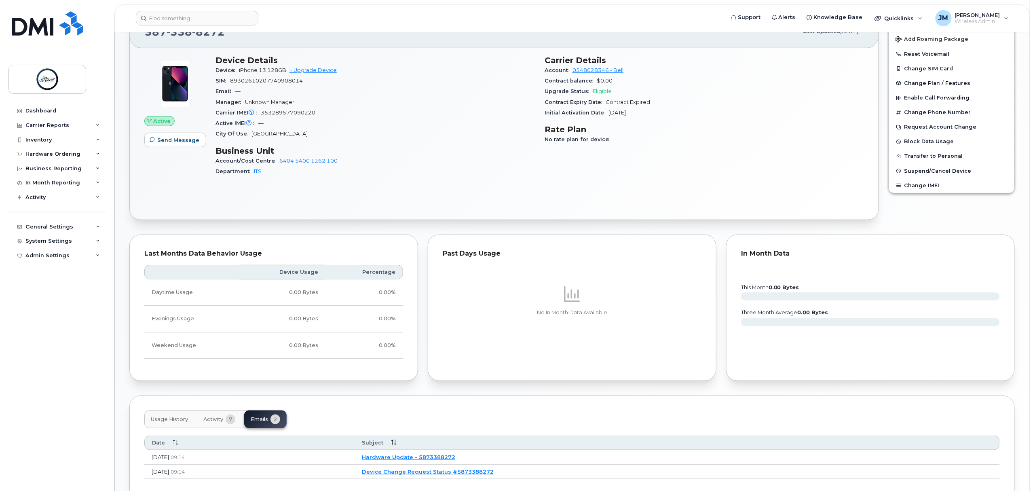
scroll to position [229, 0]
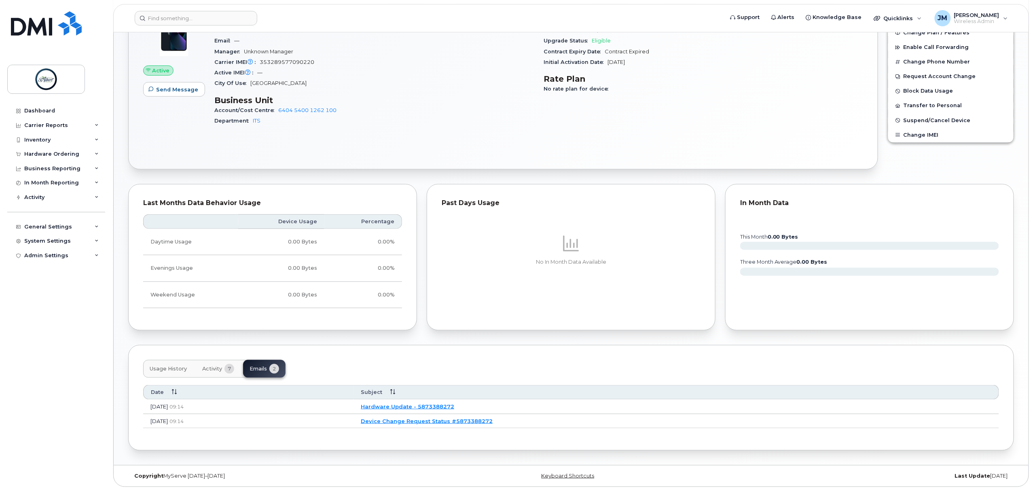
click at [454, 406] on link "Hardware Update - 5873388272" at bounding box center [407, 406] width 93 height 6
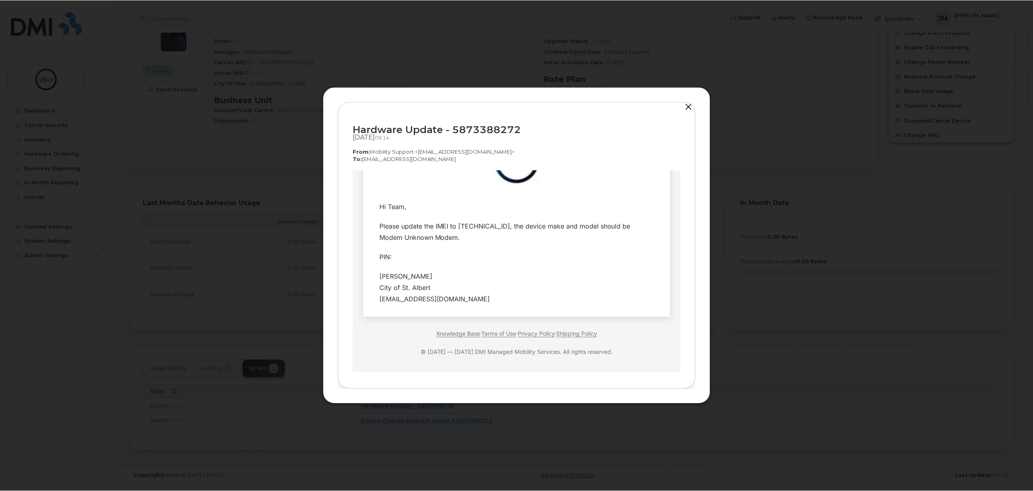
scroll to position [0, 0]
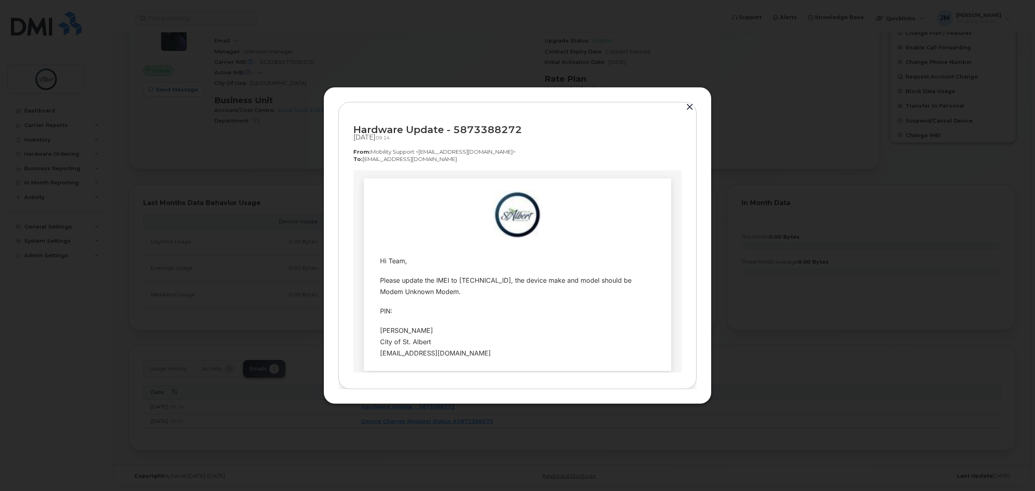
click at [692, 101] on div "Hardware Update - 5873388272 [DATE]  09:14 From:  Mobility Support <[EMAIL_ADDR…" at bounding box center [518, 246] width 388 height 318
click at [692, 102] on button "button" at bounding box center [690, 107] width 12 height 11
